Goal: Task Accomplishment & Management: Contribute content

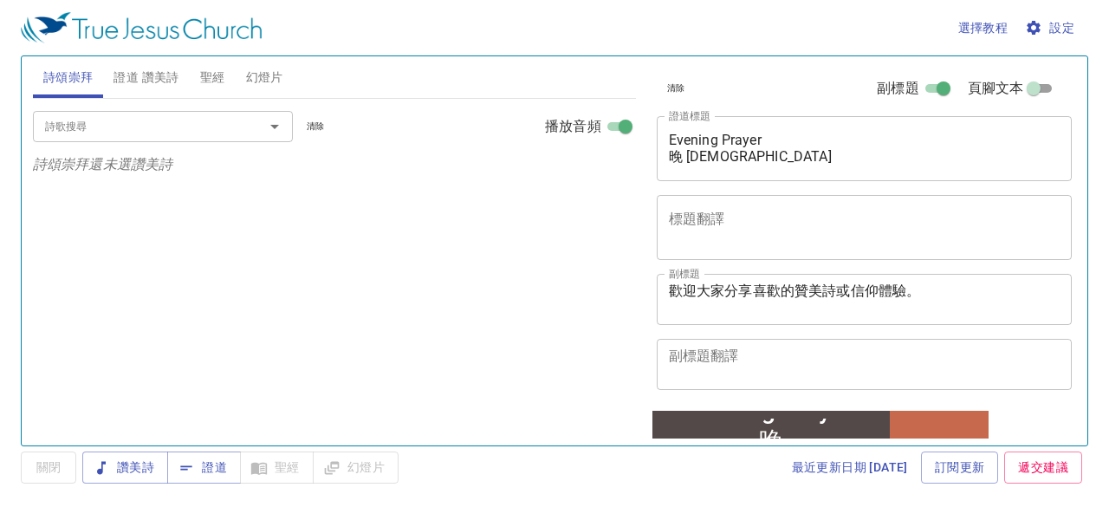
scroll to position [315, 0]
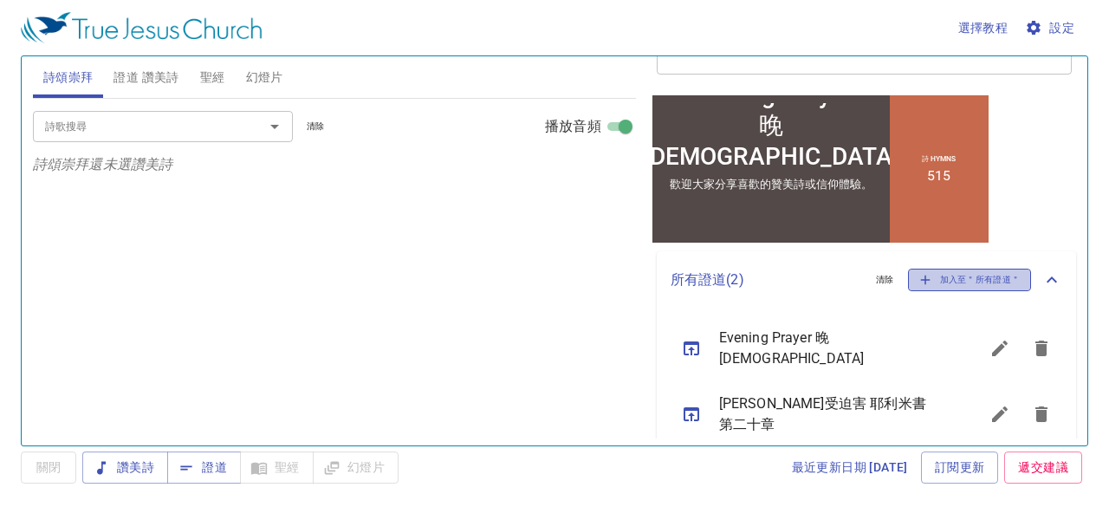
click at [921, 282] on span "加入至＂所有證道＂" at bounding box center [969, 280] width 101 height 16
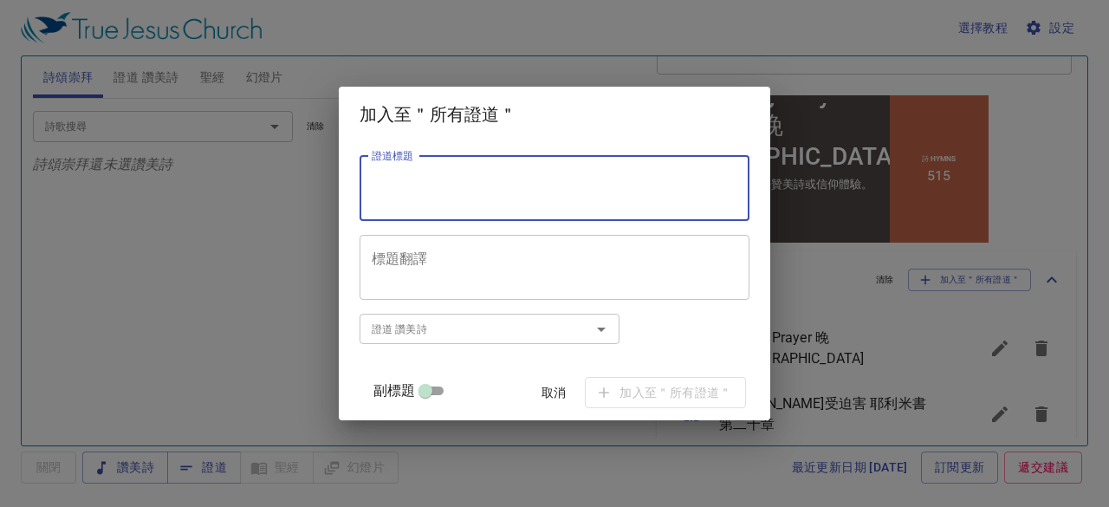
paste textarea "耶利米書第二十一章"
type textarea "耶利米書第二十一章"
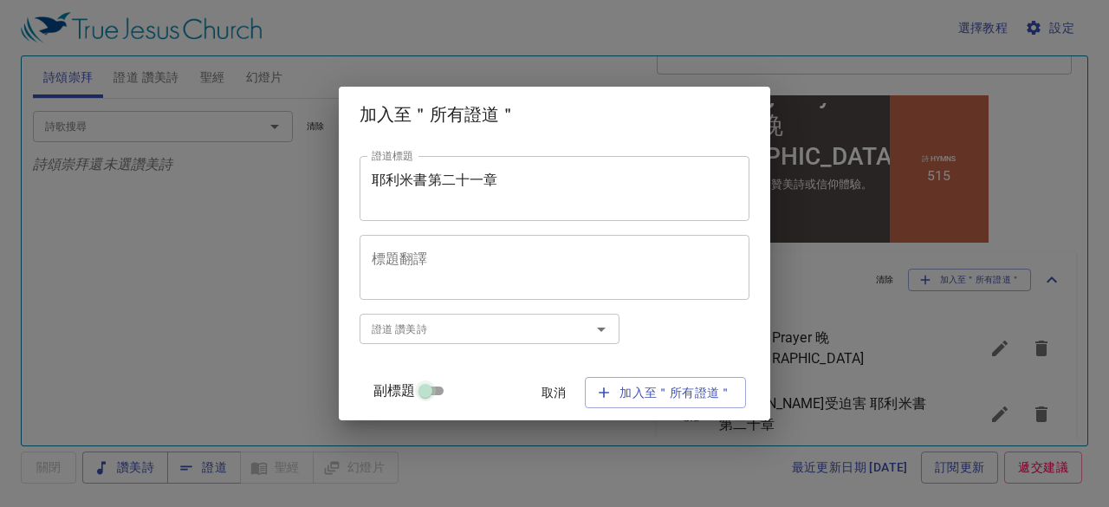
click at [443, 387] on input "副標題" at bounding box center [425, 394] width 62 height 21
checkbox input "true"
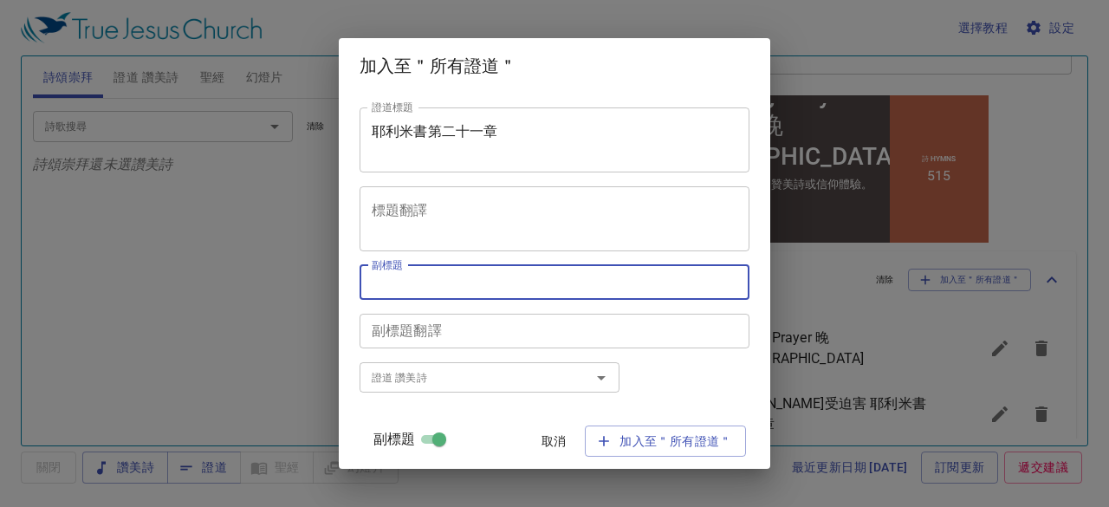
paste textarea "[PERSON_NAME] 傳道"
type textarea "[PERSON_NAME] 傳道"
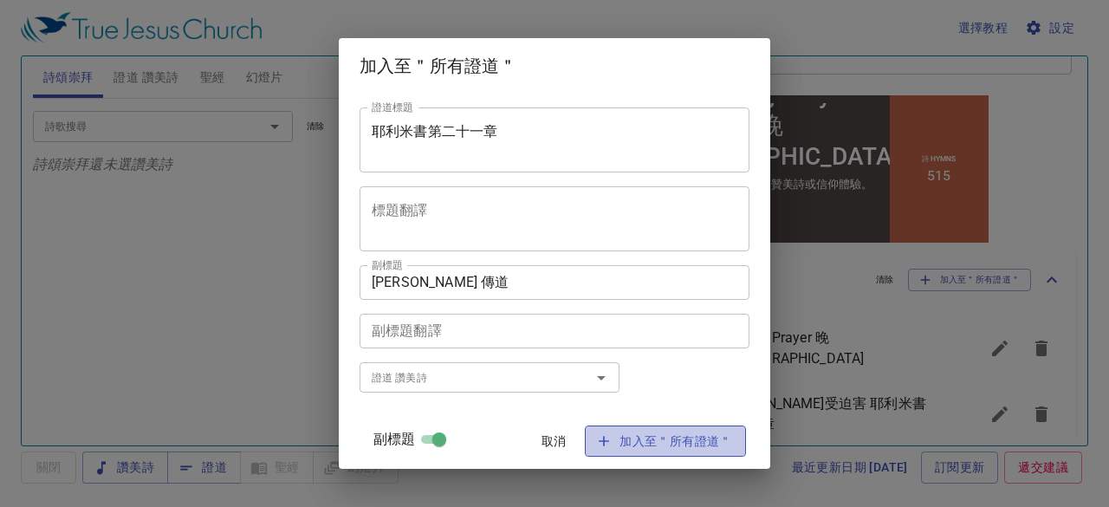
click at [677, 439] on span "加入至＂所有證道＂" at bounding box center [665, 442] width 133 height 22
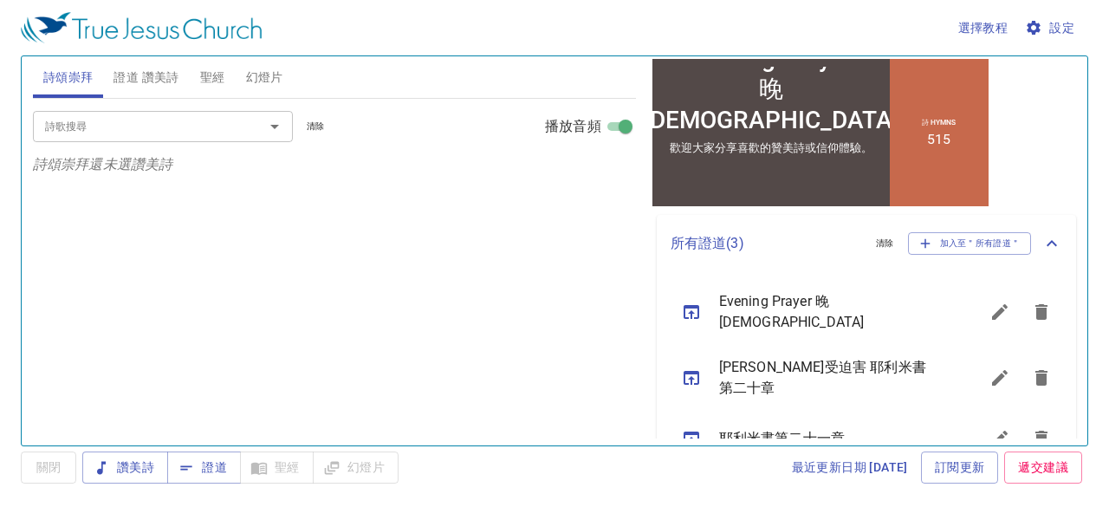
scroll to position [371, 0]
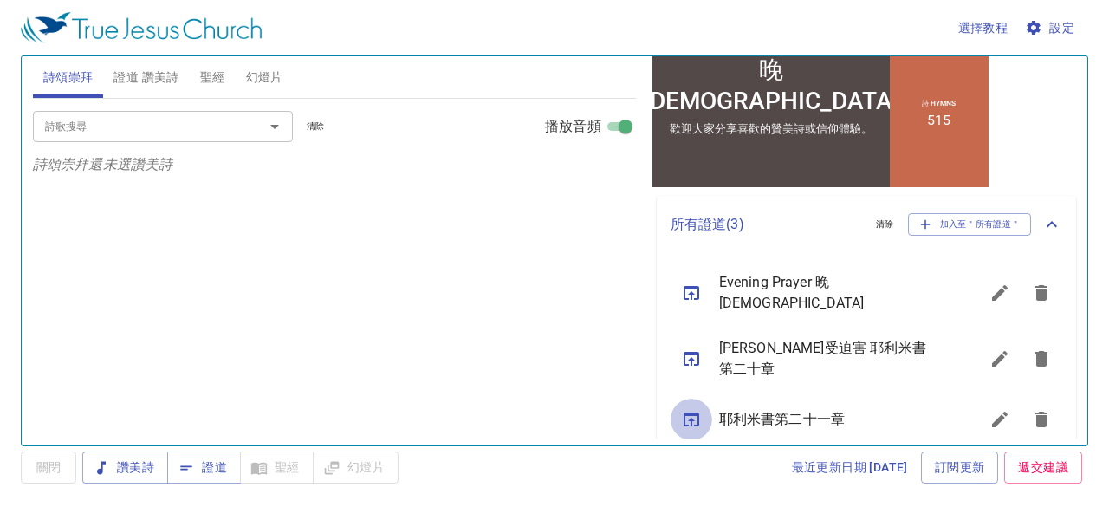
click at [696, 409] on icon "sermon lineup list" at bounding box center [691, 419] width 21 height 21
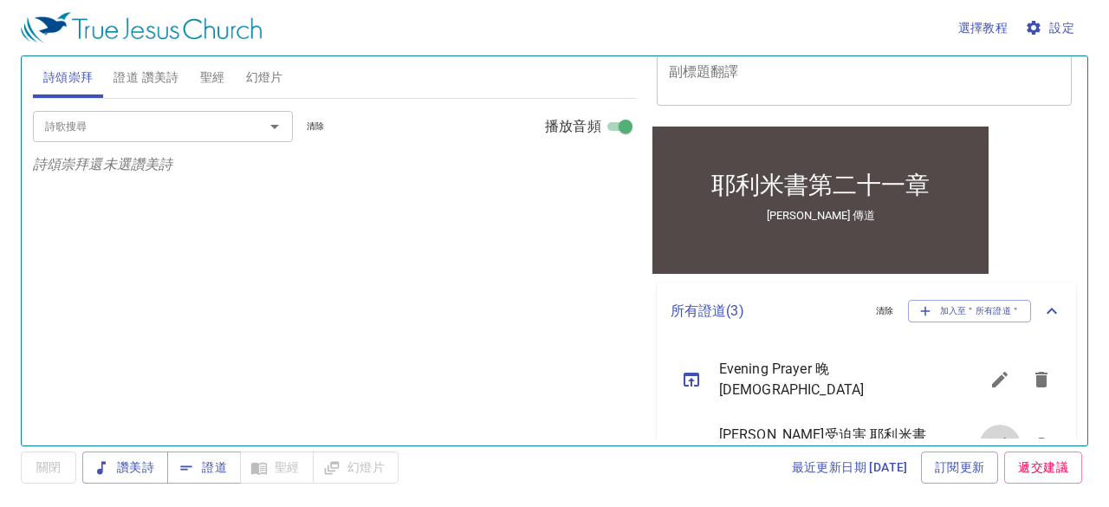
scroll to position [291, 0]
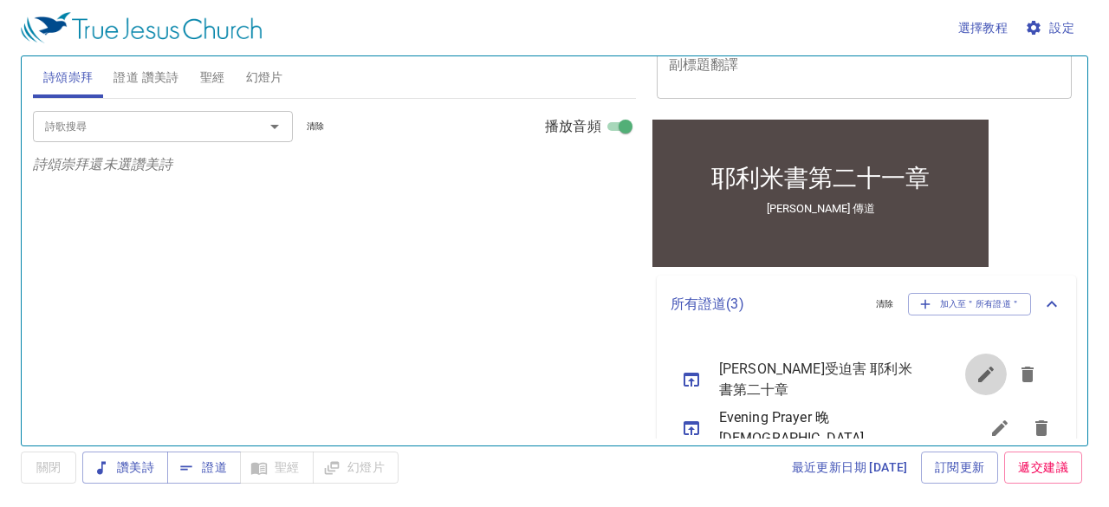
drag, startPoint x: 990, startPoint y: 424, endPoint x: 917, endPoint y: 366, distance: 94.3
click at [917, 366] on ul "Evening Prayer 晚 禱 會 耶利米受迫害 耶利米書第二十章 耶利米書第二十一章" at bounding box center [867, 433] width 420 height 201
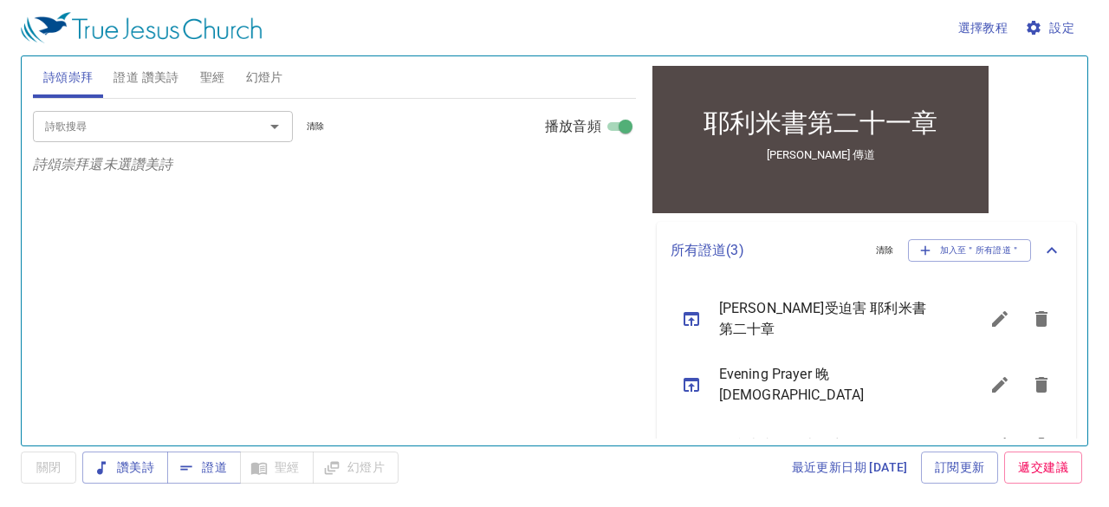
scroll to position [371, 0]
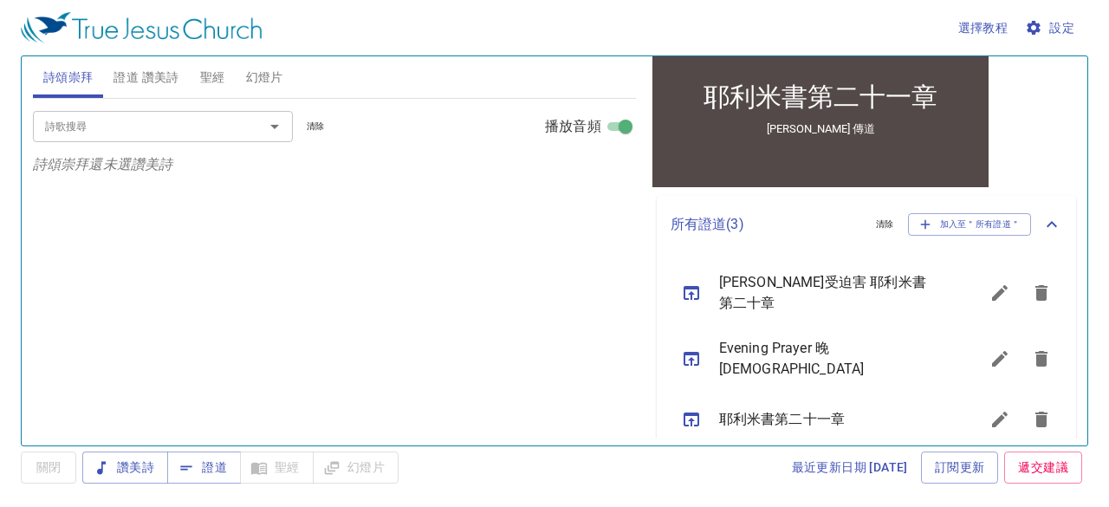
click at [989, 409] on icon "sermon lineup list" at bounding box center [999, 419] width 21 height 21
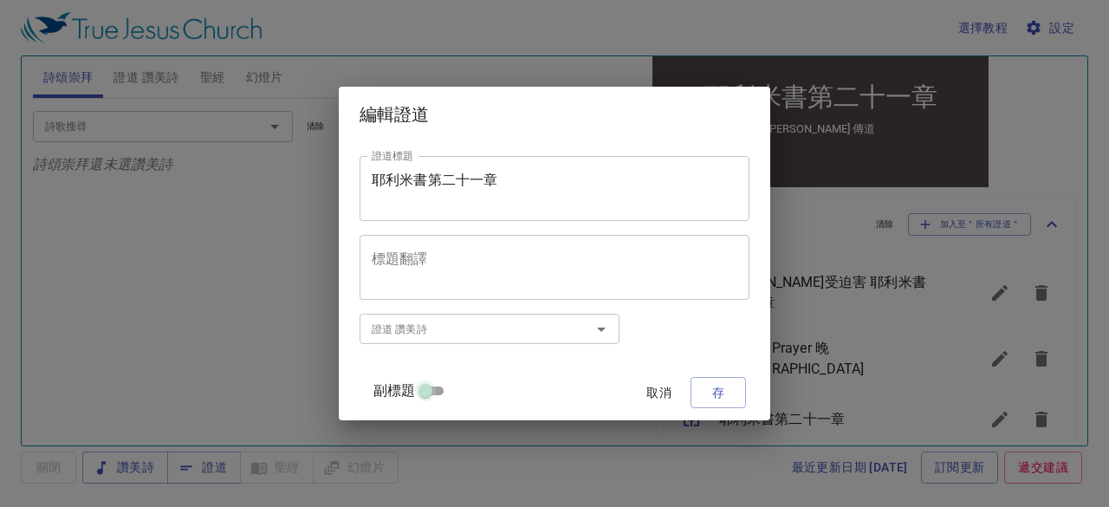
click at [442, 388] on input "副標題" at bounding box center [425, 394] width 62 height 21
checkbox input "true"
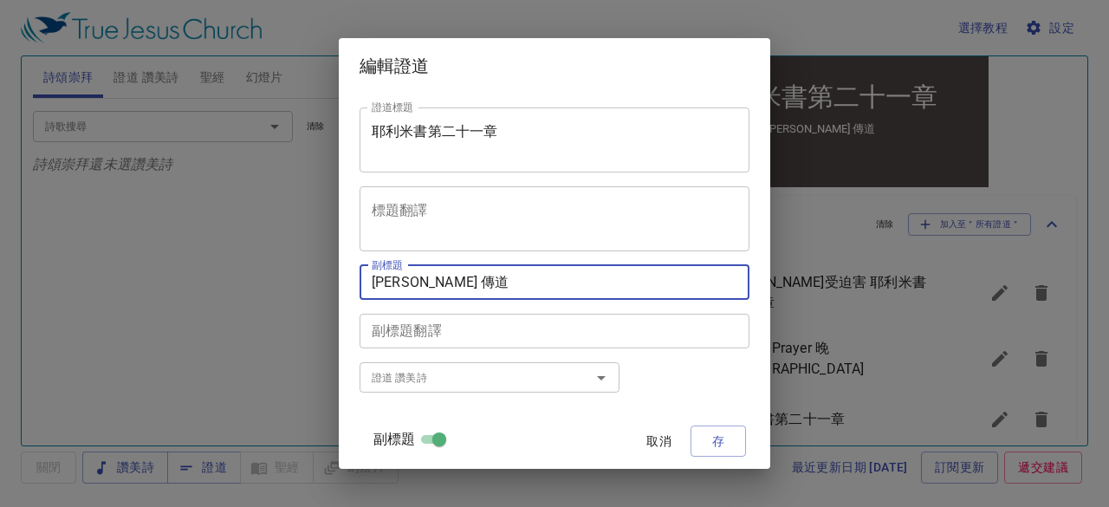
drag, startPoint x: 466, startPoint y: 285, endPoint x: 389, endPoint y: 287, distance: 77.1
click at [389, 287] on textarea "[PERSON_NAME] 傳道" at bounding box center [555, 282] width 366 height 16
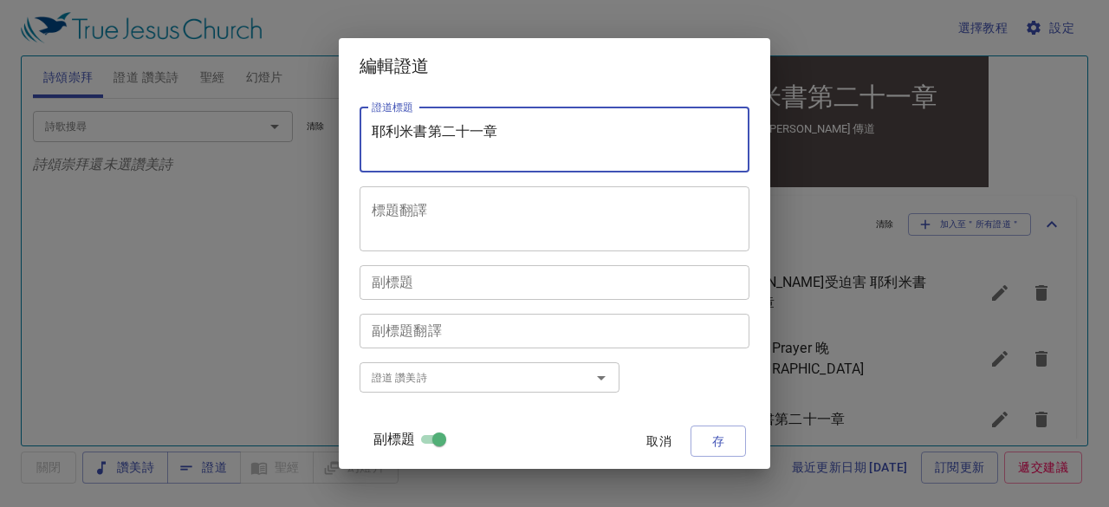
click at [438, 156] on textarea "耶利米書第二十一章" at bounding box center [555, 139] width 366 height 33
click at [527, 130] on textarea "耶利米書第二十一章" at bounding box center [555, 139] width 366 height 33
paste textarea "[PERSON_NAME] 傳道"
type textarea "耶利米書第二十一章 王明昌 傳道"
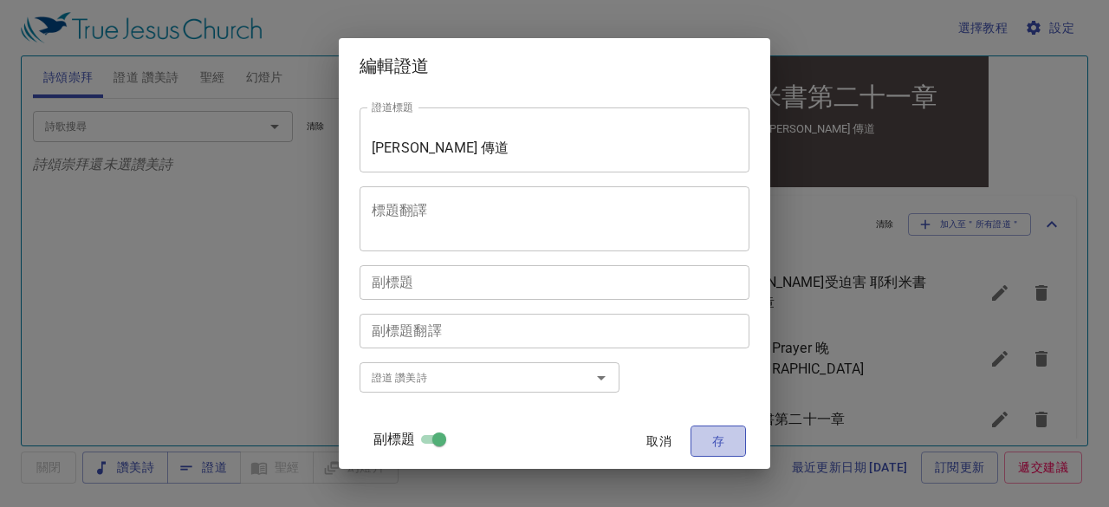
click at [704, 439] on span "存" at bounding box center [718, 442] width 28 height 22
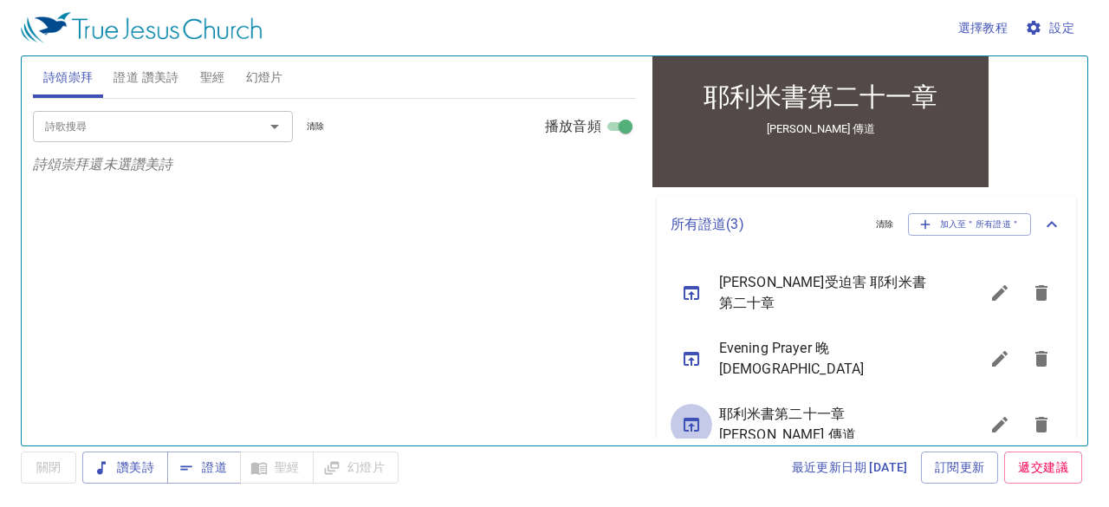
click at [696, 414] on icon "sermon lineup list" at bounding box center [691, 424] width 21 height 21
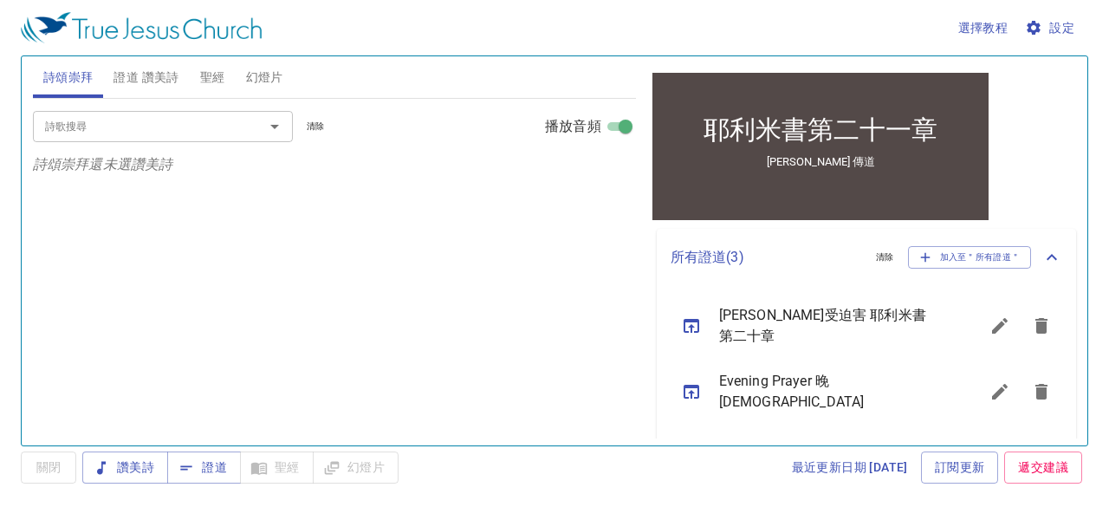
scroll to position [404, 0]
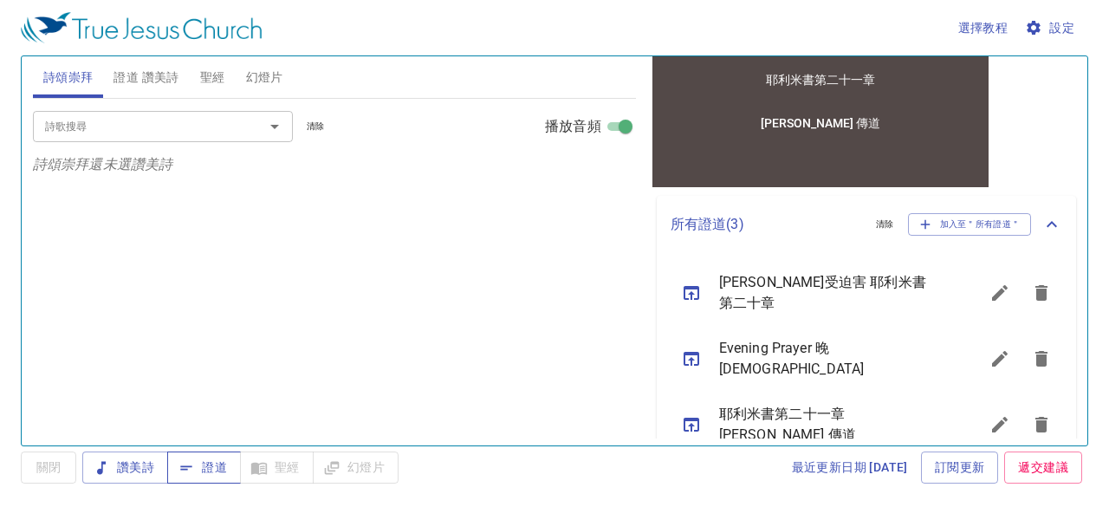
click at [206, 467] on span "證道" at bounding box center [204, 468] width 46 height 22
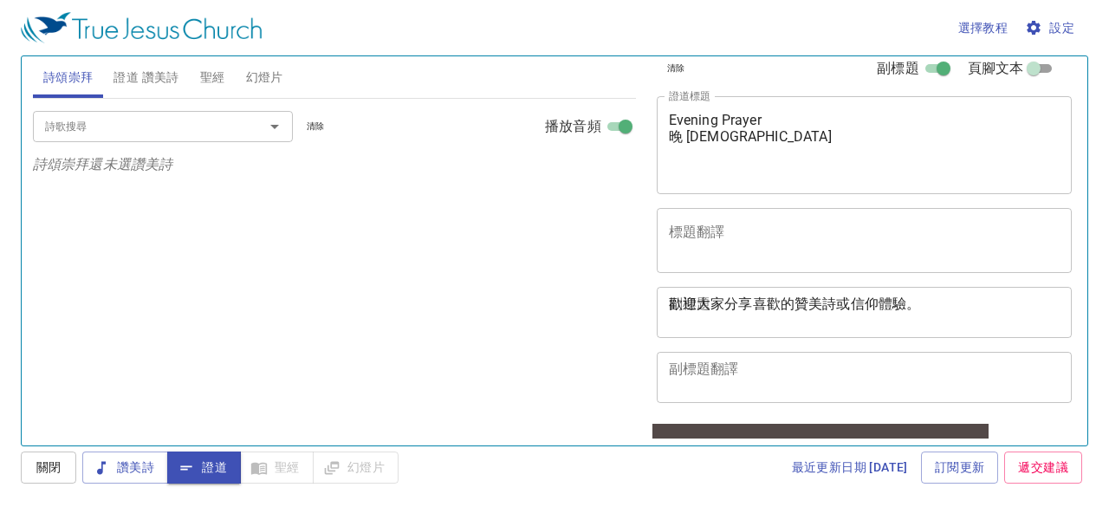
scroll to position [0, 0]
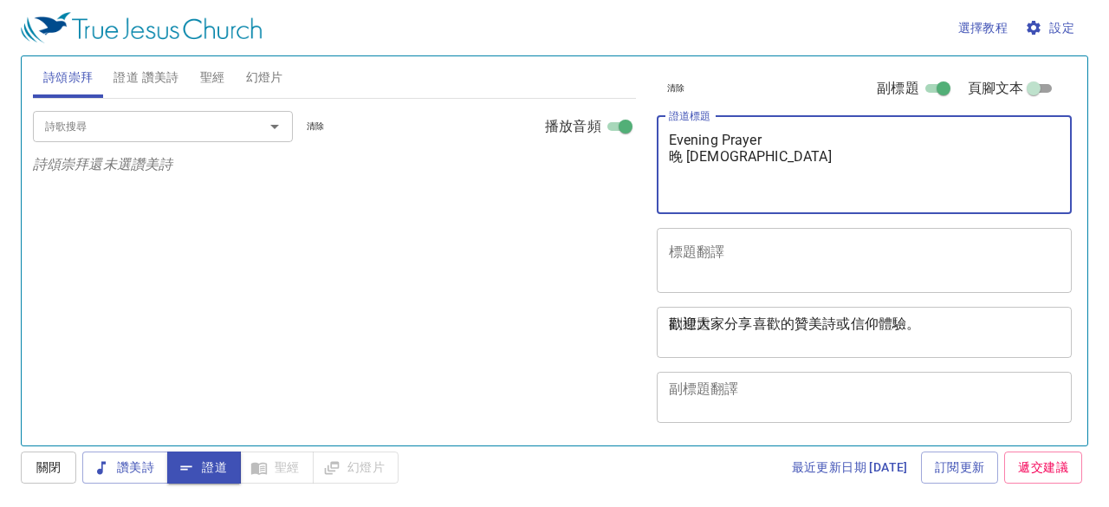
click at [671, 133] on textarea "耶利米書第二十一章 王明昌 傳道" at bounding box center [865, 165] width 392 height 66
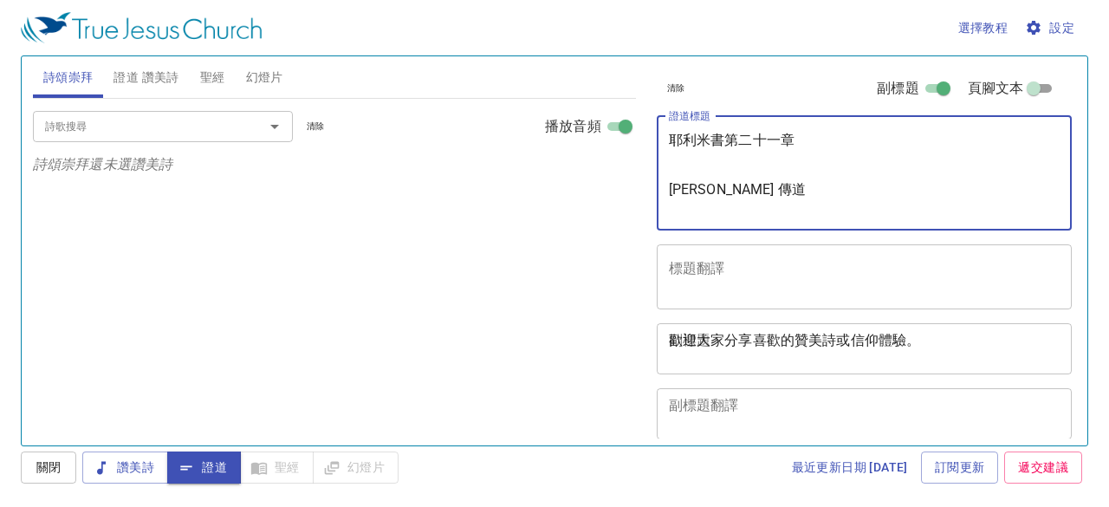
click at [669, 154] on textarea "耶利米書第二十一章 王明昌 傳道" at bounding box center [865, 173] width 392 height 82
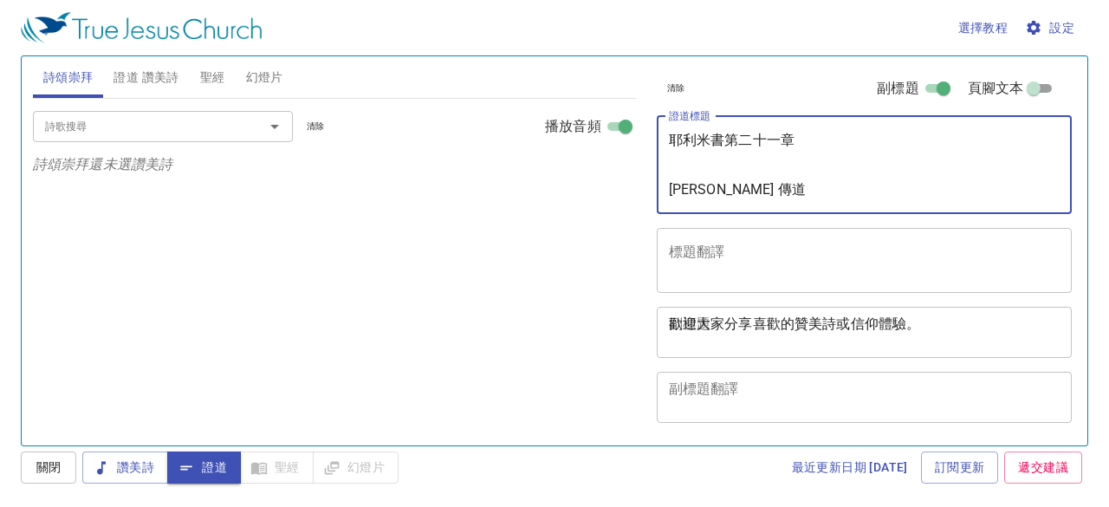
click at [671, 193] on textarea "耶利米書第二十一章 王明昌 傳道" at bounding box center [865, 165] width 392 height 66
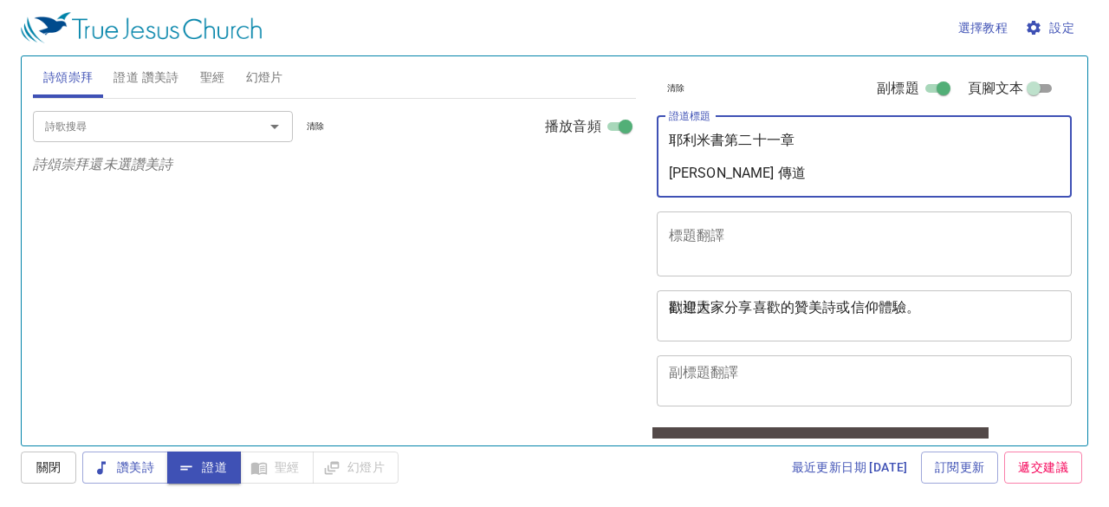
drag, startPoint x: 742, startPoint y: 174, endPoint x: 670, endPoint y: 173, distance: 71.9
click at [670, 173] on textarea "耶利米書第二十一章 王明昌 傳道" at bounding box center [865, 156] width 392 height 49
paste textarea "Dn. [PERSON_NAME]"
click at [778, 139] on textarea "耶利米書第二十一章 Dn. Huang" at bounding box center [865, 156] width 392 height 49
type textarea "耶利米書第二十二章 Dn. Huang"
